Goal: Task Accomplishment & Management: Manage account settings

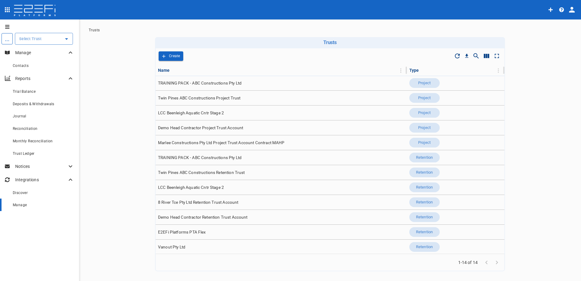
click at [19, 202] on div "Manage" at bounding box center [43, 205] width 61 height 8
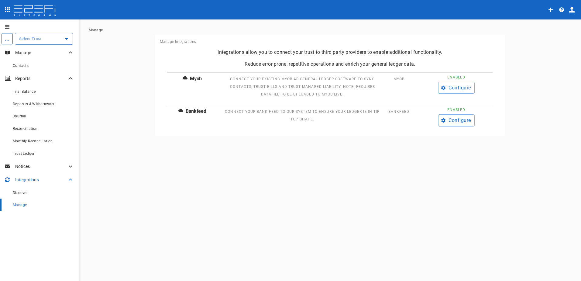
click at [23, 181] on p "Integrations" at bounding box center [41, 180] width 52 height 6
click at [27, 179] on p "Integrations" at bounding box center [41, 180] width 52 height 6
click at [24, 194] on span "Discover" at bounding box center [20, 193] width 15 height 4
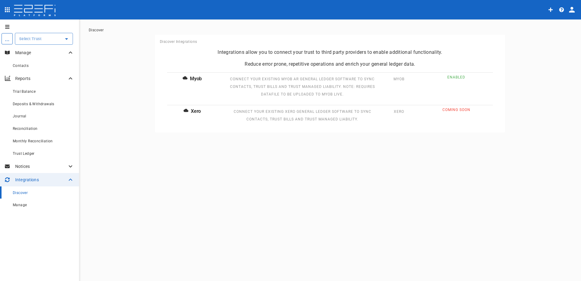
click at [26, 194] on span "Discover" at bounding box center [20, 193] width 15 height 4
click at [24, 205] on span "Manage" at bounding box center [20, 205] width 14 height 4
click at [36, 193] on div "Discover" at bounding box center [43, 193] width 61 height 8
click at [24, 207] on span "Manage" at bounding box center [20, 205] width 14 height 4
click at [25, 195] on span "Discover" at bounding box center [20, 193] width 15 height 4
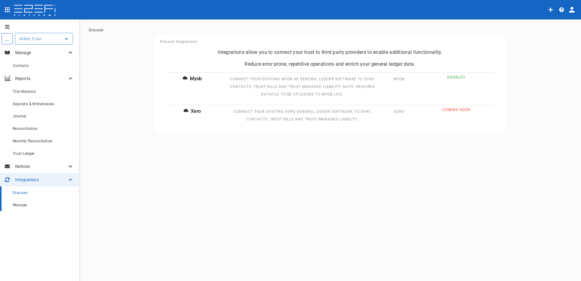
click at [24, 205] on span "Manage" at bounding box center [20, 205] width 14 height 4
click at [457, 89] on button "Configure" at bounding box center [457, 88] width 36 height 12
